Goal: Go to known website: Access a specific website the user already knows

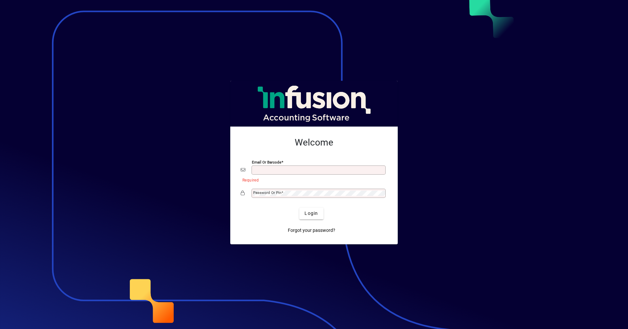
click at [297, 170] on input "Email or Barcode" at bounding box center [319, 169] width 132 height 5
type input "**********"
click at [308, 215] on span "Login" at bounding box center [310, 213] width 13 height 7
